Goal: Information Seeking & Learning: Check status

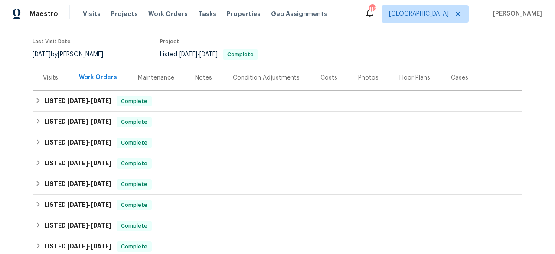
scroll to position [51, 0]
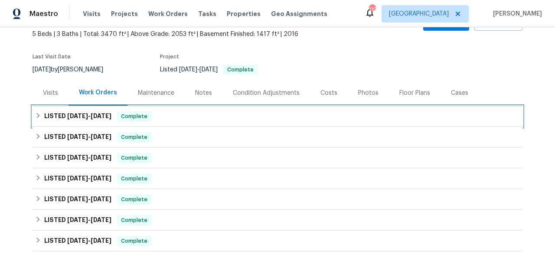
click at [165, 118] on div "LISTED [DATE] - [DATE] Complete" at bounding box center [277, 116] width 484 height 10
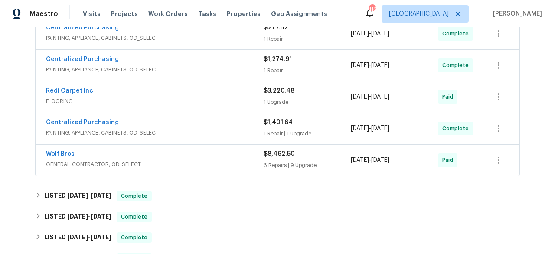
scroll to position [188, 0]
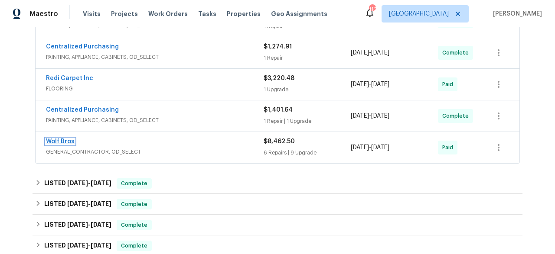
click at [65, 139] on link "Wolf Bros" at bounding box center [60, 142] width 29 height 6
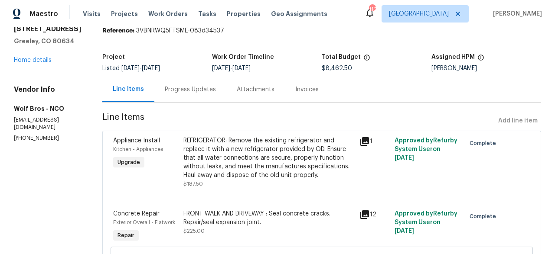
scroll to position [52, 0]
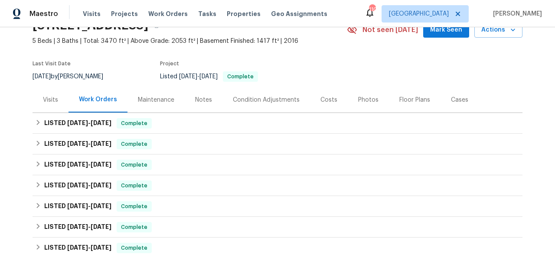
scroll to position [124, 0]
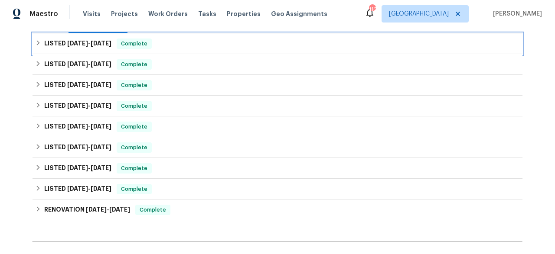
click at [89, 42] on span "8/25/25 - 9/10/25" at bounding box center [89, 43] width 44 height 6
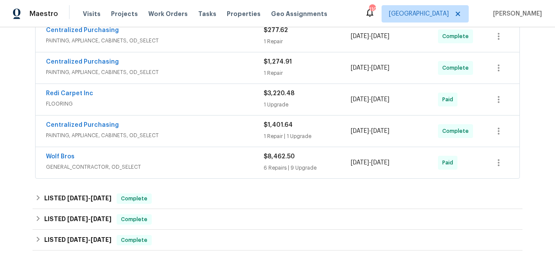
scroll to position [184, 0]
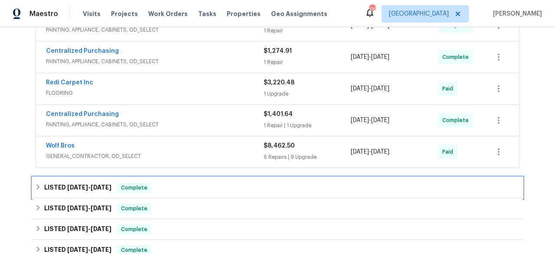
click at [110, 186] on span "[DATE]" at bounding box center [101, 188] width 21 height 6
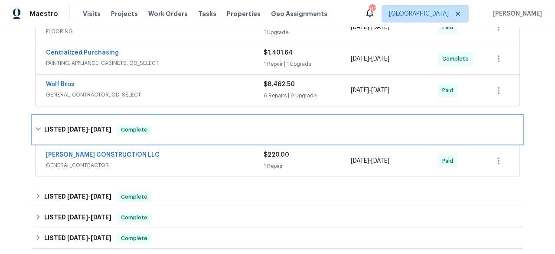
scroll to position [263, 0]
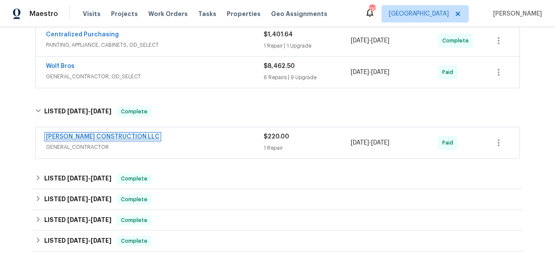
click at [100, 136] on link "[PERSON_NAME] CONSTRUCTION LLC" at bounding box center [103, 137] width 114 height 6
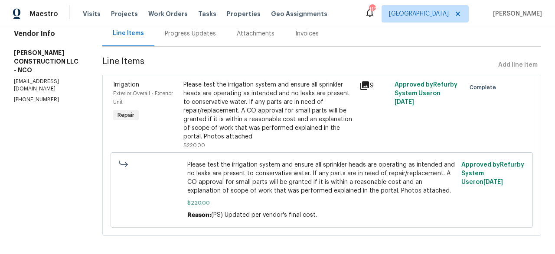
scroll to position [99, 0]
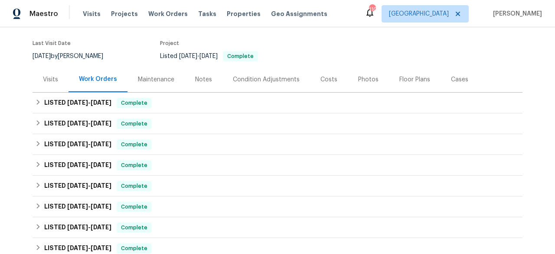
scroll to position [100, 0]
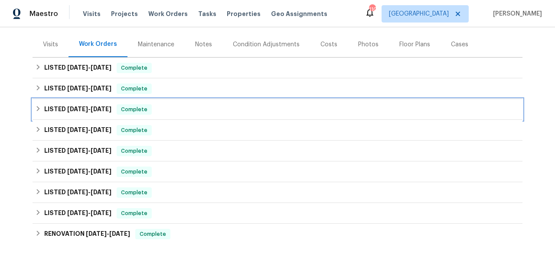
click at [91, 107] on span "[DATE]" at bounding box center [101, 109] width 21 height 6
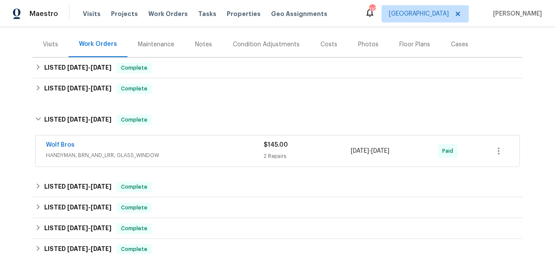
click at [100, 152] on span "HANDYMAN, BRN_AND_LRR, GLASS_WINDOW" at bounding box center [154, 155] width 217 height 9
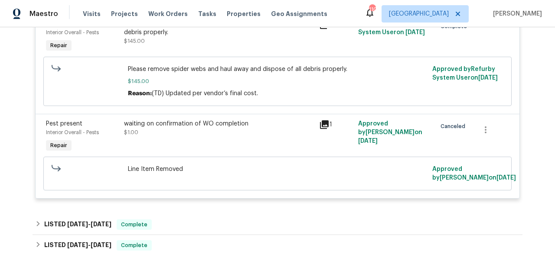
scroll to position [319, 0]
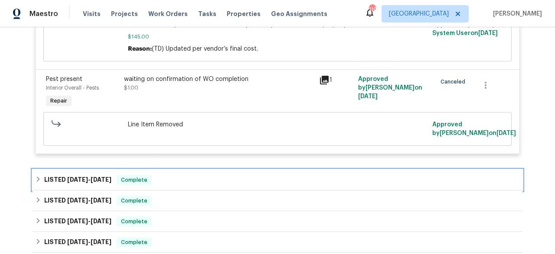
click at [106, 180] on span "[DATE]" at bounding box center [101, 180] width 21 height 6
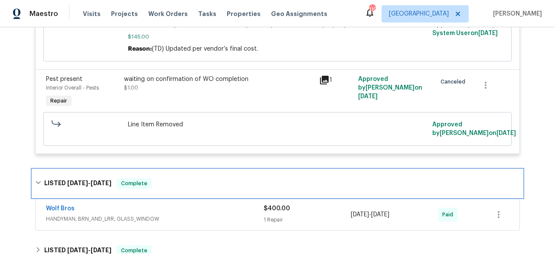
scroll to position [377, 0]
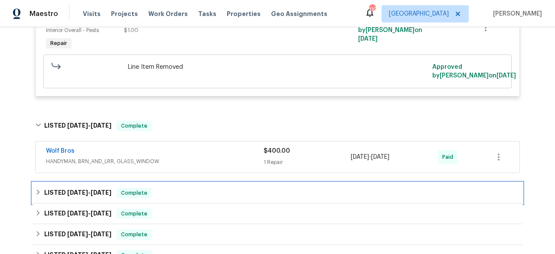
click at [95, 189] on h6 "LISTED [DATE] - [DATE]" at bounding box center [77, 193] width 67 height 10
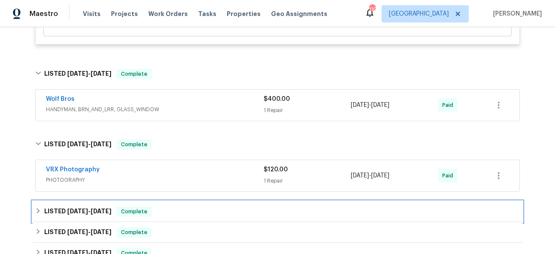
click at [106, 213] on span "[DATE]" at bounding box center [101, 211] width 21 height 6
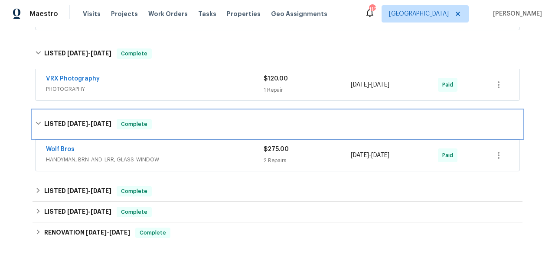
scroll to position [520, 0]
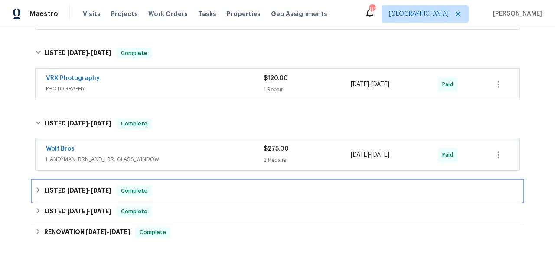
click at [104, 196] on h6 "LISTED [DATE] - [DATE]" at bounding box center [77, 191] width 67 height 10
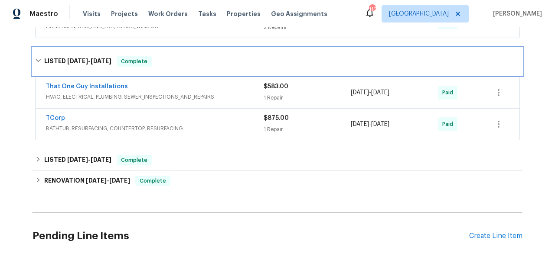
scroll to position [687, 0]
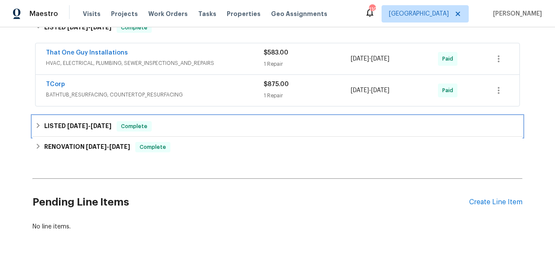
click at [79, 125] on span "[DATE]" at bounding box center [77, 126] width 21 height 6
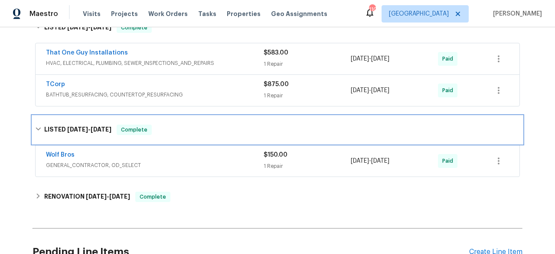
scroll to position [707, 0]
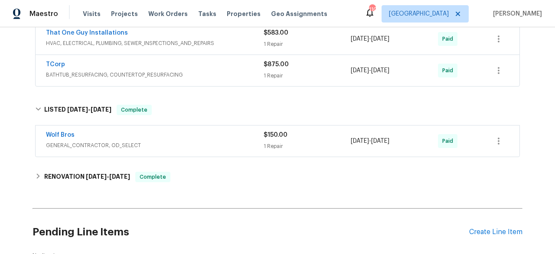
click at [103, 143] on span "GENERAL_CONTRACTOR, OD_SELECT" at bounding box center [154, 145] width 217 height 9
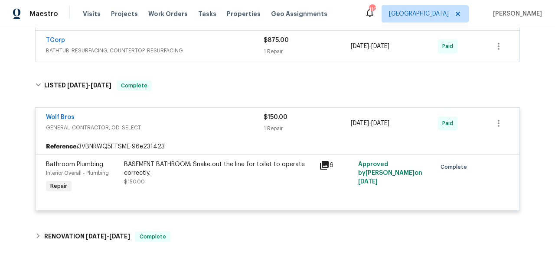
scroll to position [767, 0]
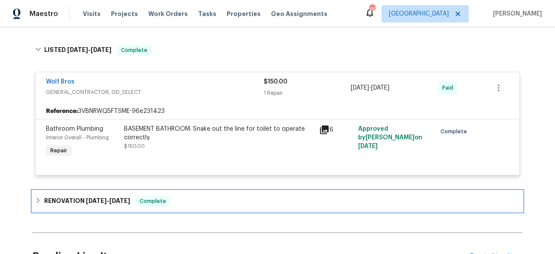
click at [112, 195] on div "RENOVATION [DATE] - [DATE] Complete" at bounding box center [277, 201] width 490 height 21
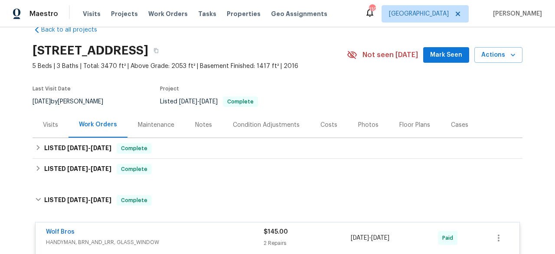
scroll to position [25, 0]
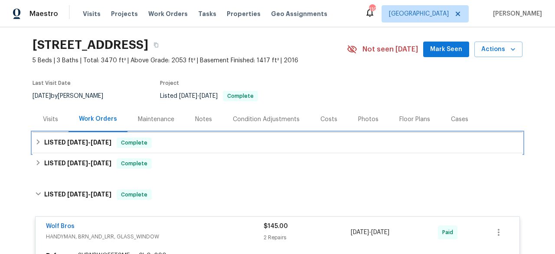
click at [101, 138] on h6 "LISTED [DATE] - [DATE]" at bounding box center [77, 143] width 67 height 10
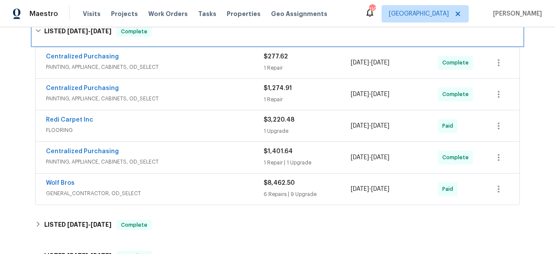
scroll to position [150, 0]
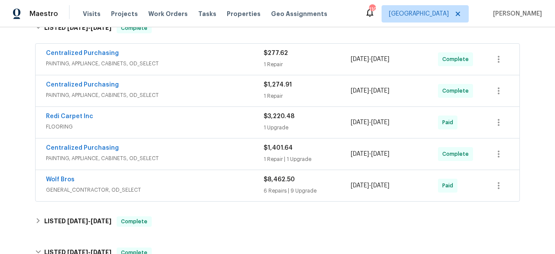
click at [128, 187] on span "GENERAL_CONTRACTOR, OD_SELECT" at bounding box center [154, 190] width 217 height 9
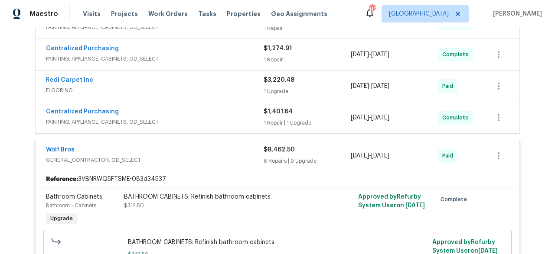
scroll to position [0, 0]
